Goal: Information Seeking & Learning: Learn about a topic

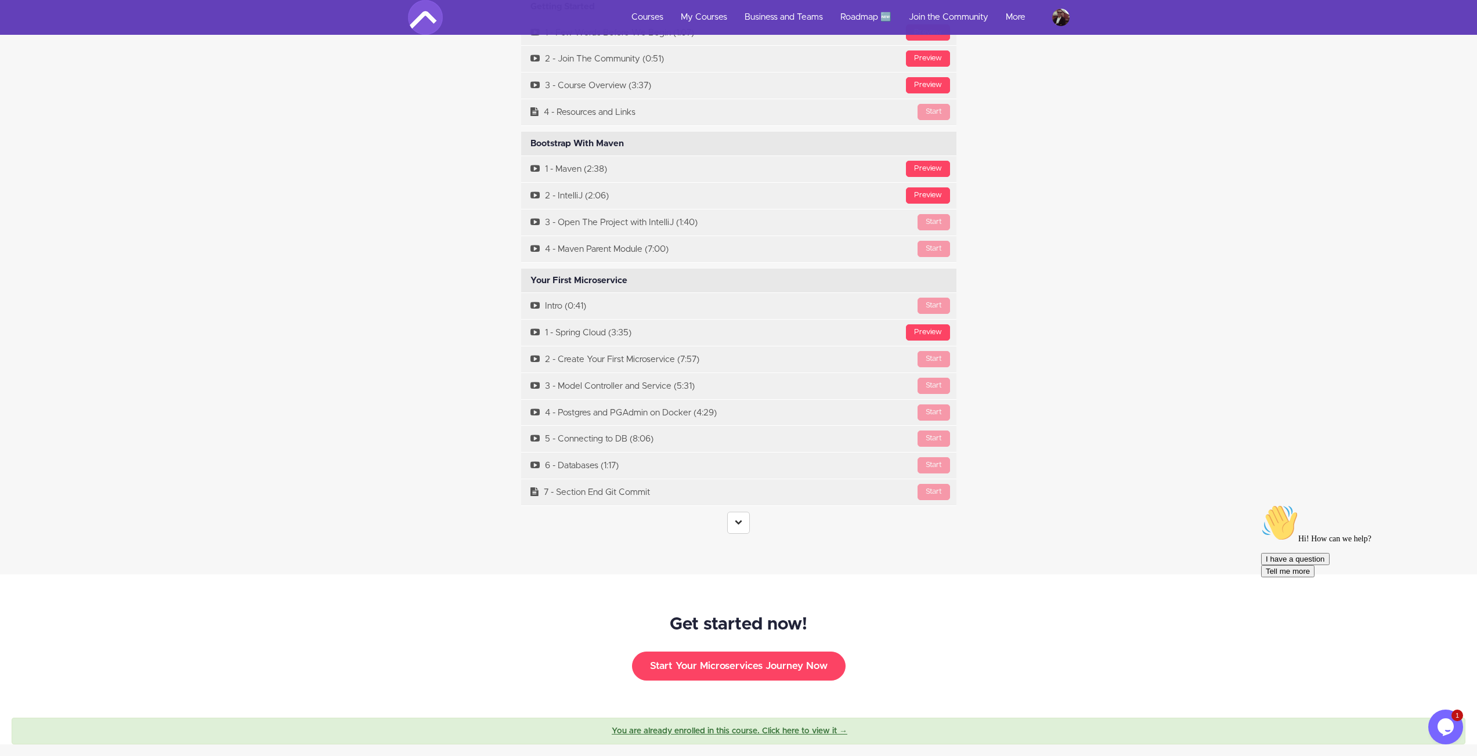
scroll to position [3969, 0]
click at [741, 517] on icon at bounding box center [739, 521] width 8 height 8
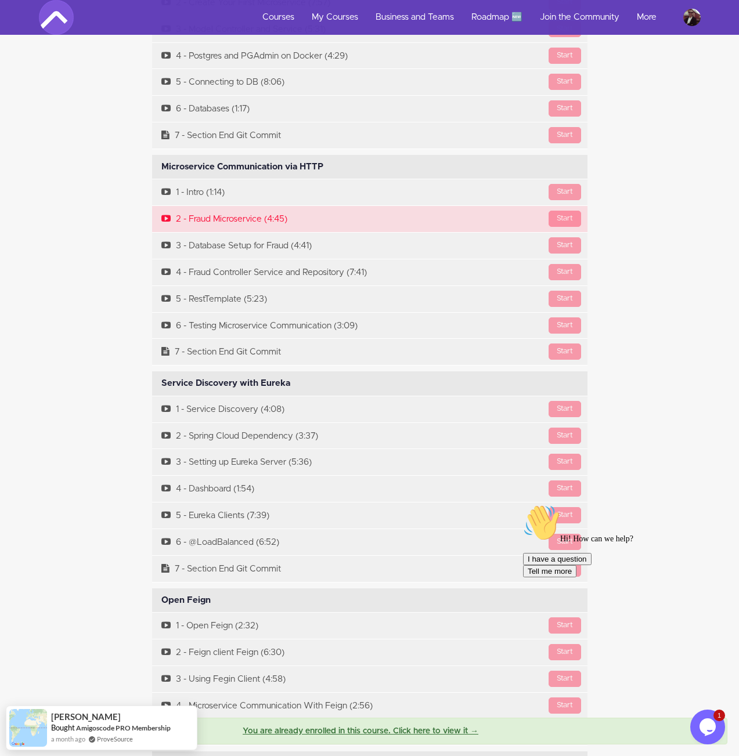
scroll to position [3509, 0]
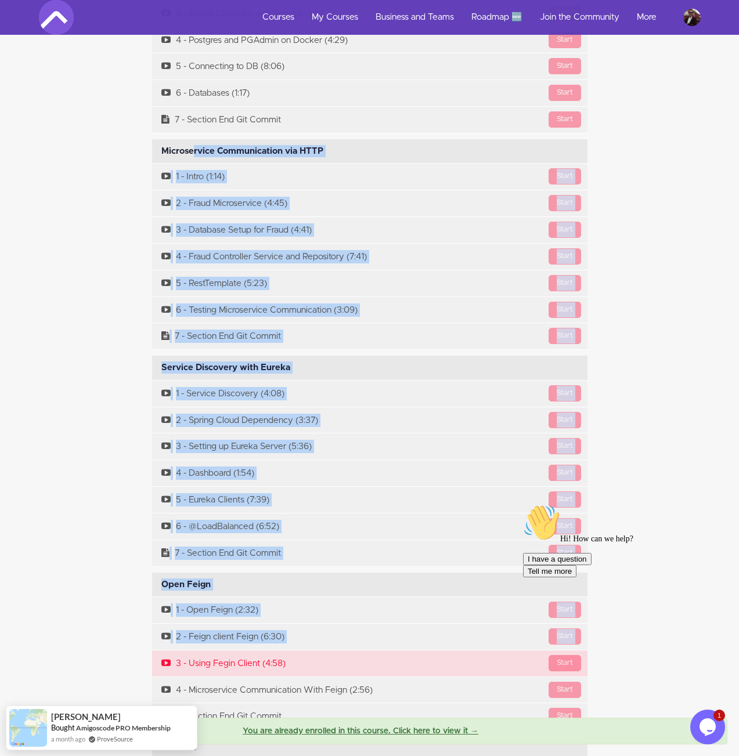
drag, startPoint x: 157, startPoint y: 131, endPoint x: 454, endPoint y: 638, distance: 587.1
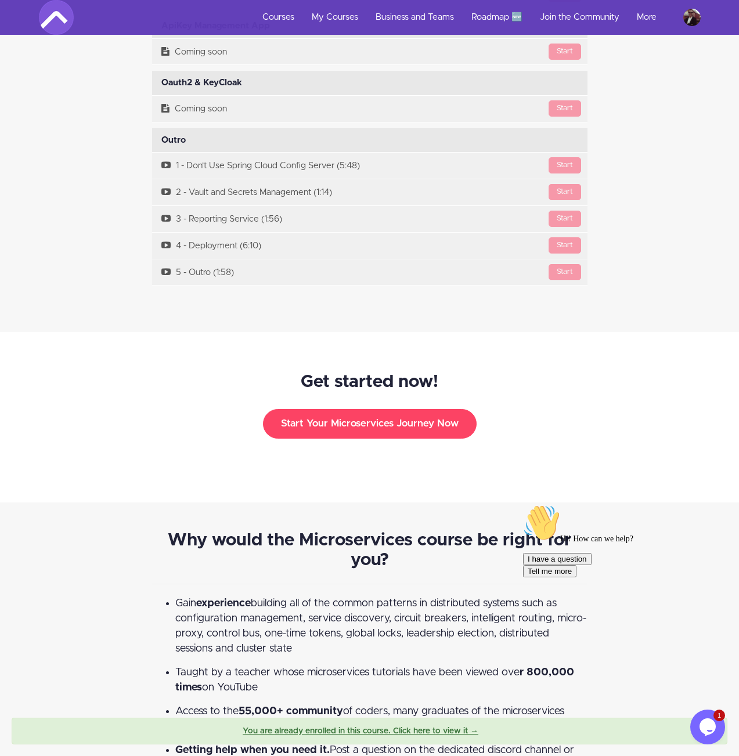
scroll to position [8300, 0]
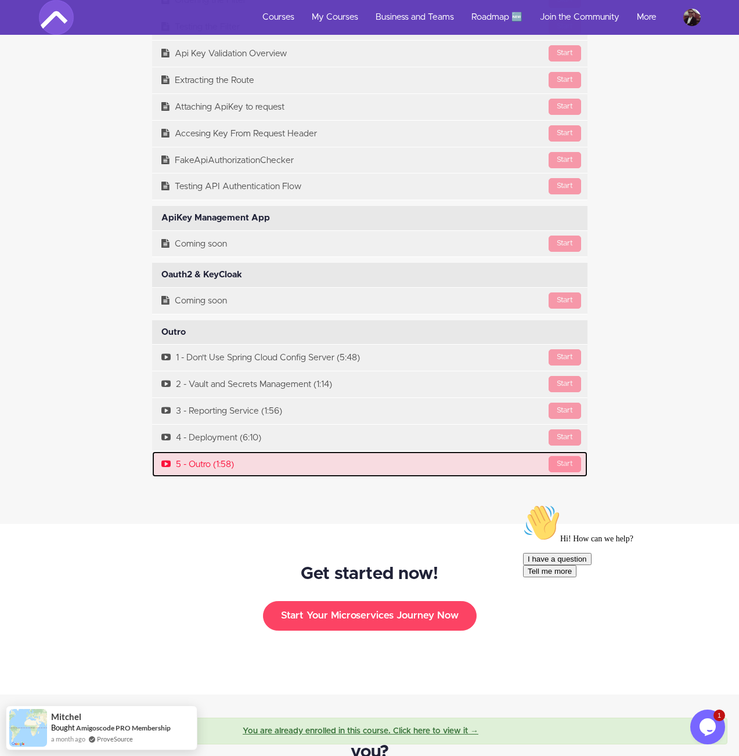
click at [298, 453] on link "Start 5 - Outro (1:58)" at bounding box center [369, 465] width 435 height 26
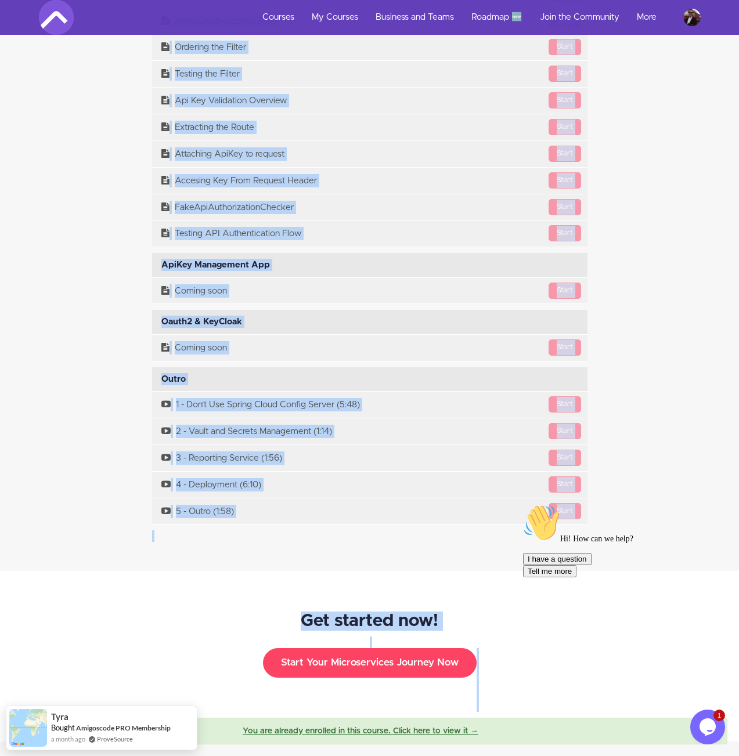
scroll to position [8384, 0]
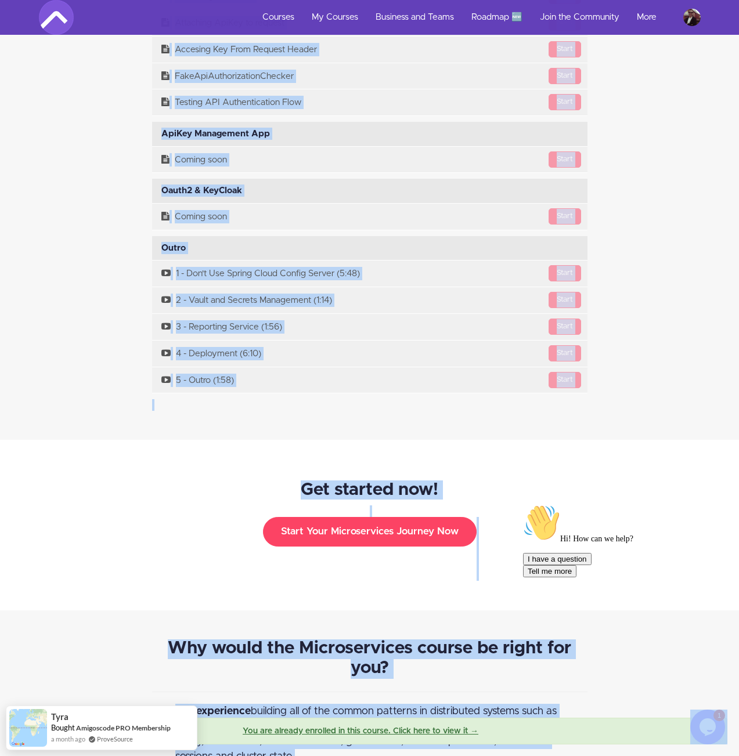
drag, startPoint x: 672, startPoint y: 845, endPoint x: 541, endPoint y: 507, distance: 362.7
copy div "Course Curriculum Getting Started Available in days days after you enroll Previ…"
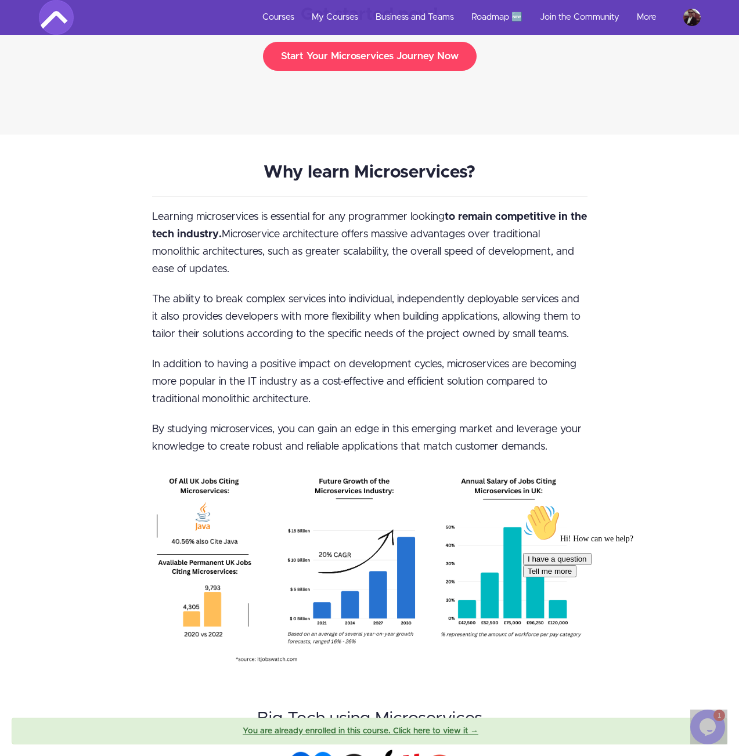
scroll to position [1389, 0]
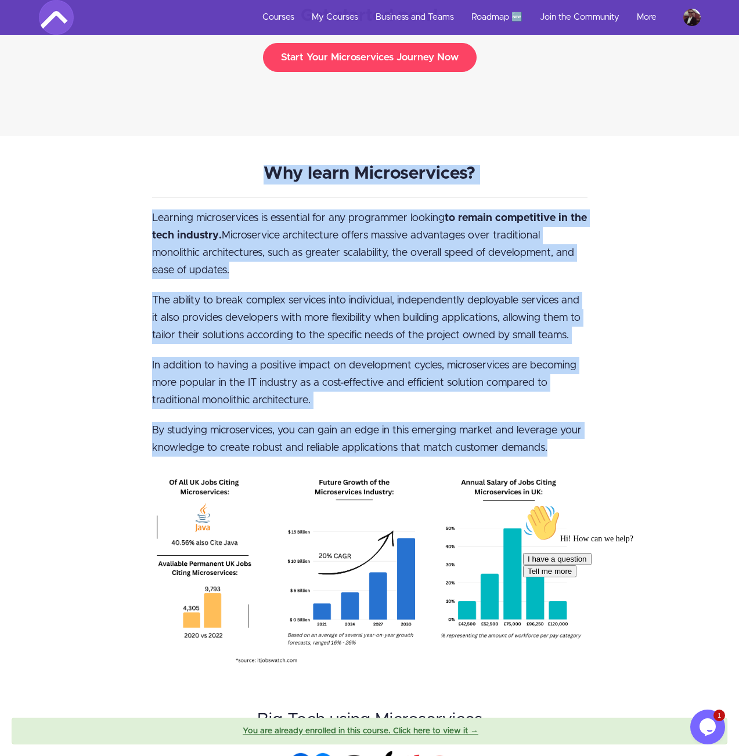
drag, startPoint x: 554, startPoint y: 434, endPoint x: 266, endPoint y: 158, distance: 398.2
click at [266, 165] on div "Why learn Microservices? Learning microservices is essential for any programmer…" at bounding box center [369, 501] width 453 height 672
copy div "Why learn Microservices? Learning microservices is essential for any programmer…"
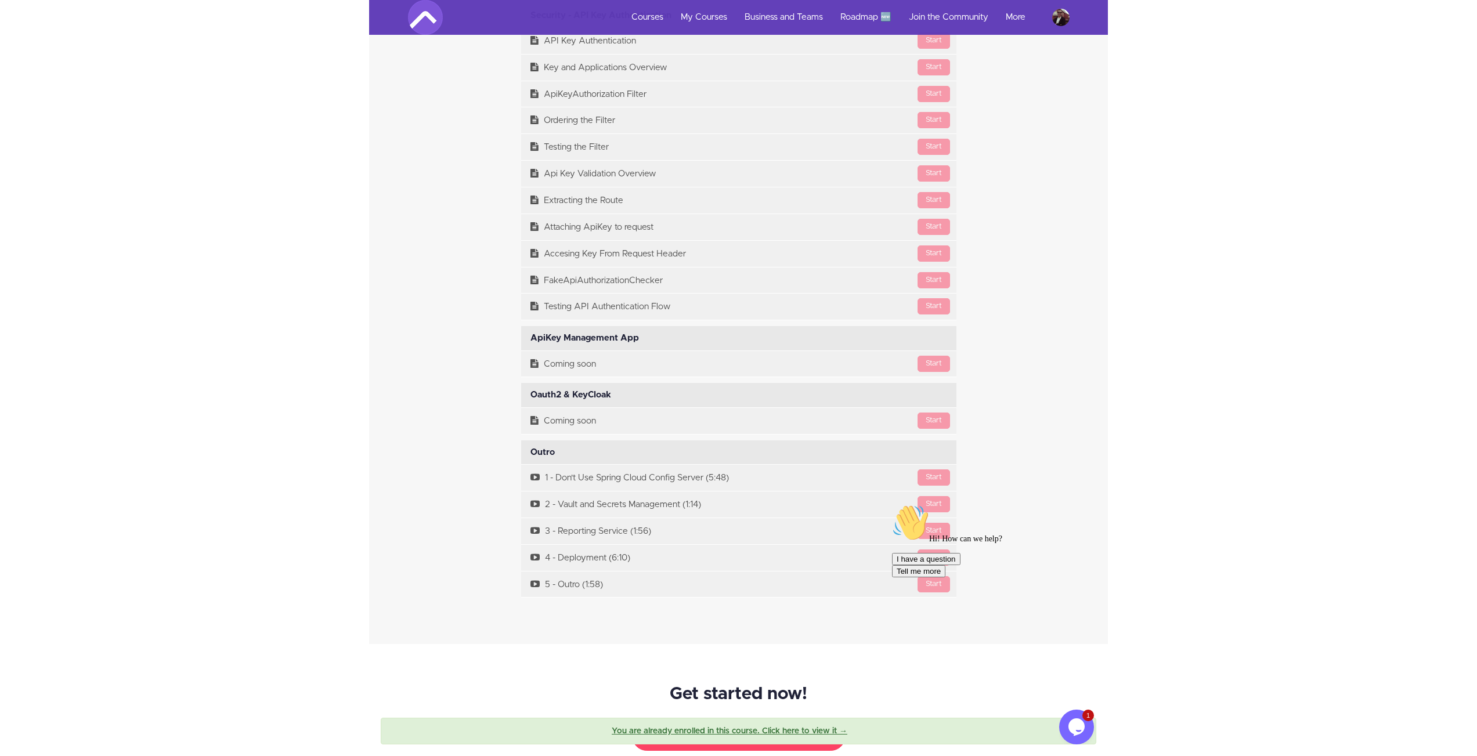
scroll to position [9011, 0]
